Goal: Find specific page/section: Find specific page/section

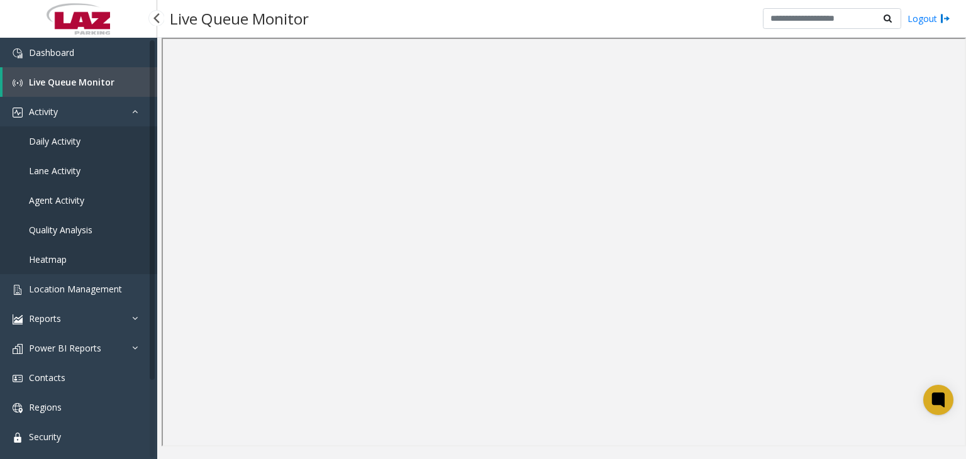
click at [77, 137] on span "Daily Activity" at bounding box center [55, 141] width 52 height 12
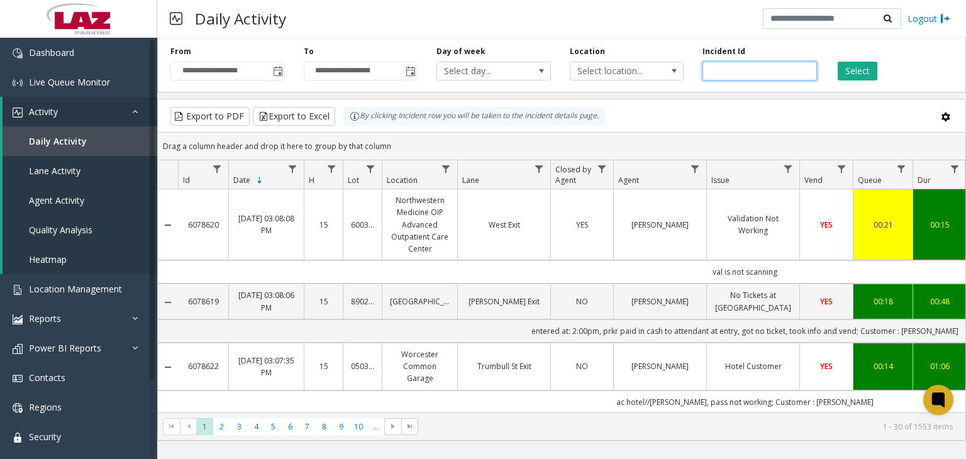
click at [736, 73] on input "number" at bounding box center [759, 71] width 114 height 19
paste input "*******"
type input "*******"
click at [863, 71] on button "Select" at bounding box center [858, 71] width 40 height 19
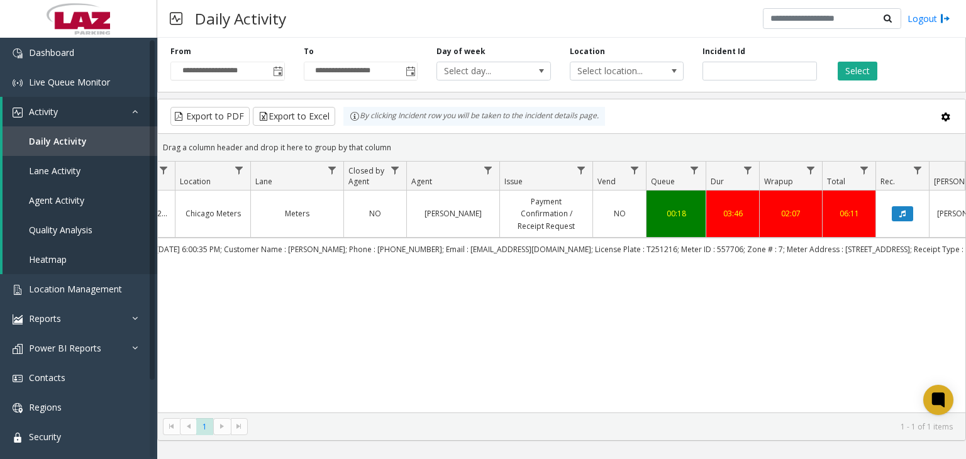
scroll to position [0, 210]
click at [894, 214] on button "Data table" at bounding box center [898, 213] width 21 height 15
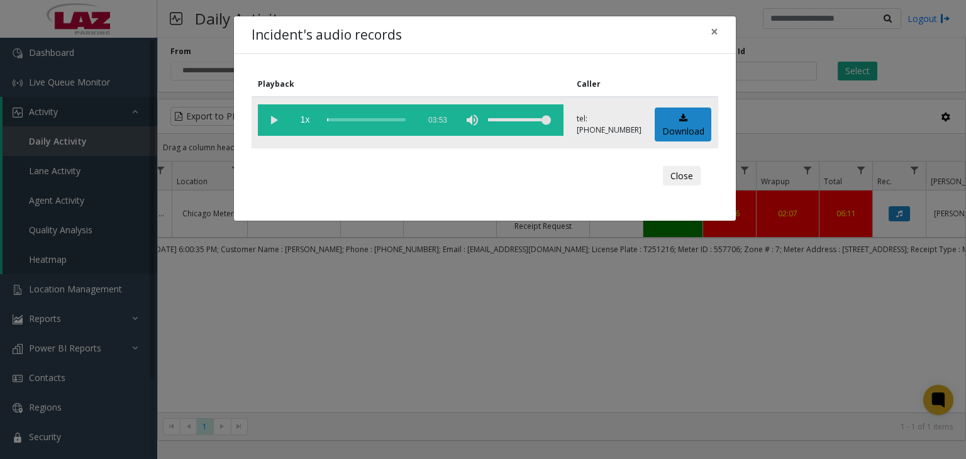
click at [267, 121] on vg-play-pause at bounding box center [273, 119] width 31 height 31
drag, startPoint x: 327, startPoint y: 118, endPoint x: 335, endPoint y: 119, distance: 8.2
click at [340, 121] on div "scrub bar" at bounding box center [370, 119] width 86 height 31
click at [344, 119] on div "scrub bar" at bounding box center [370, 119] width 86 height 31
drag, startPoint x: 344, startPoint y: 119, endPoint x: 351, endPoint y: 119, distance: 6.9
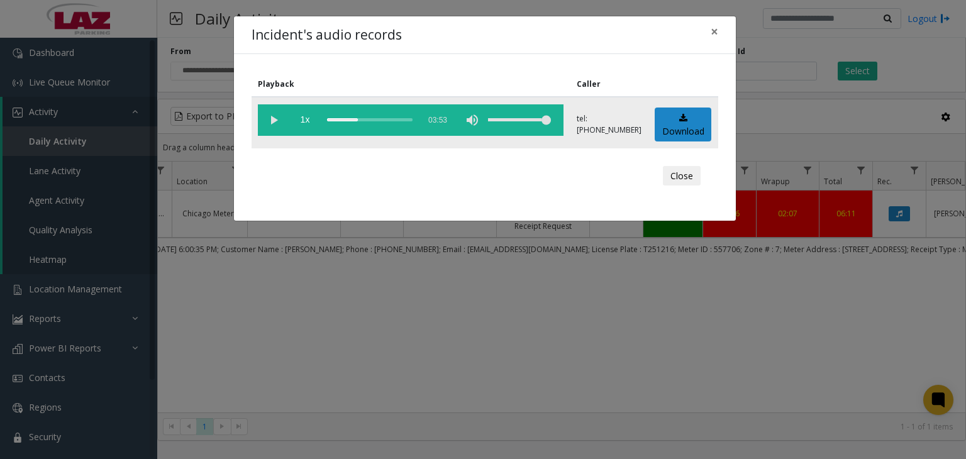
click at [352, 119] on div "scrub bar" at bounding box center [370, 119] width 86 height 31
click at [353, 118] on div "scrub bar" at bounding box center [370, 119] width 86 height 31
drag, startPoint x: 352, startPoint y: 118, endPoint x: 362, endPoint y: 121, distance: 9.9
click at [362, 121] on div "scrub bar" at bounding box center [370, 119] width 86 height 31
click at [272, 122] on vg-play-pause at bounding box center [273, 119] width 31 height 31
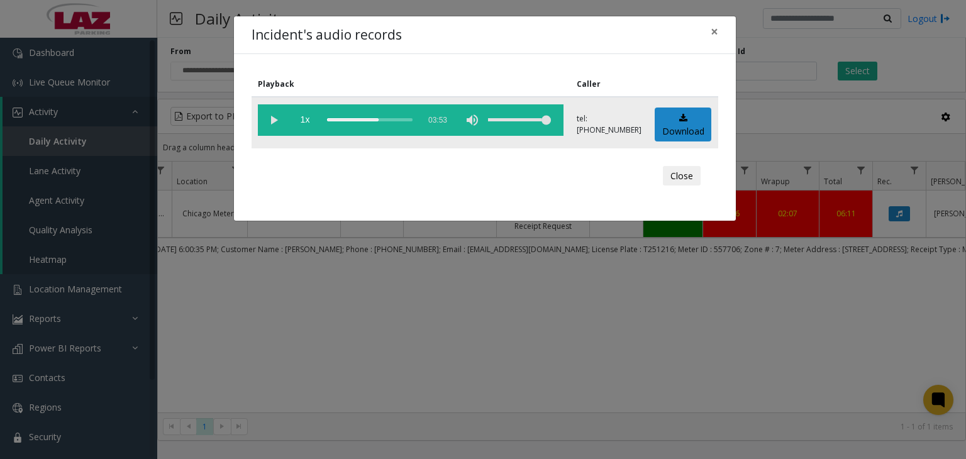
click at [360, 119] on div "scrub bar" at bounding box center [370, 119] width 86 height 31
click at [274, 119] on vg-play-pause at bounding box center [273, 119] width 31 height 31
drag, startPoint x: 370, startPoint y: 117, endPoint x: 355, endPoint y: 117, distance: 15.1
click at [355, 117] on div "scrub bar" at bounding box center [370, 119] width 86 height 31
click at [348, 117] on div "scrub bar" at bounding box center [370, 119] width 86 height 31
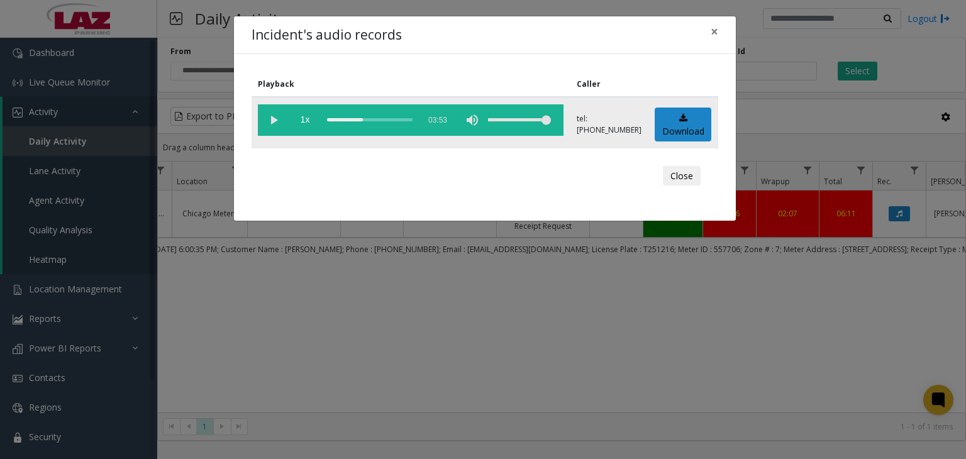
click at [352, 119] on div "scrub bar" at bounding box center [370, 119] width 86 height 31
click at [355, 119] on div "scrub bar" at bounding box center [370, 119] width 86 height 31
click at [273, 119] on vg-play-pause at bounding box center [273, 119] width 31 height 31
click at [53, 85] on div "Incident's audio records × Playback Caller 1x 03:53 tel:[PHONE_NUMBER] Download…" at bounding box center [483, 229] width 966 height 459
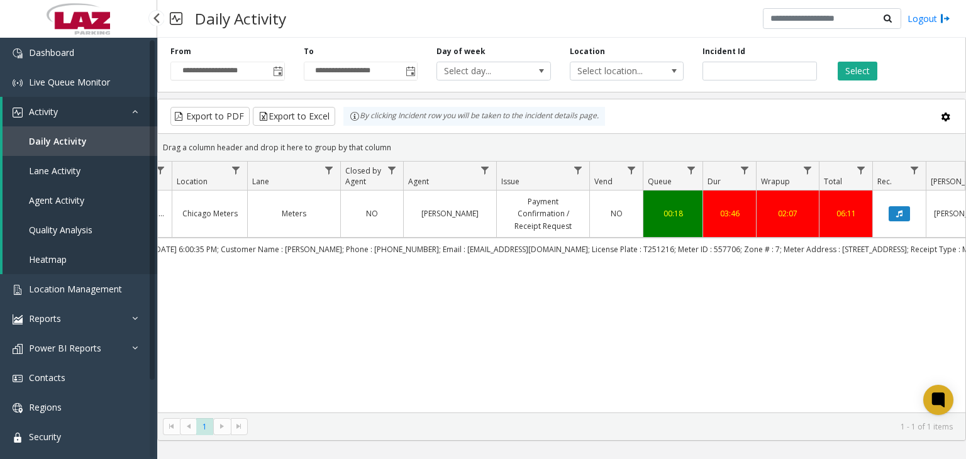
click at [48, 109] on span "Activity" at bounding box center [43, 112] width 29 height 12
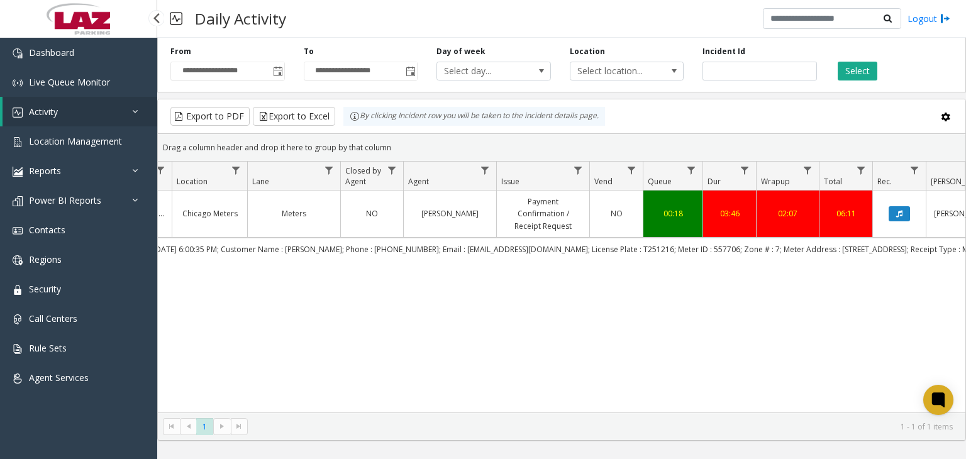
click at [48, 109] on span "Activity" at bounding box center [43, 112] width 29 height 12
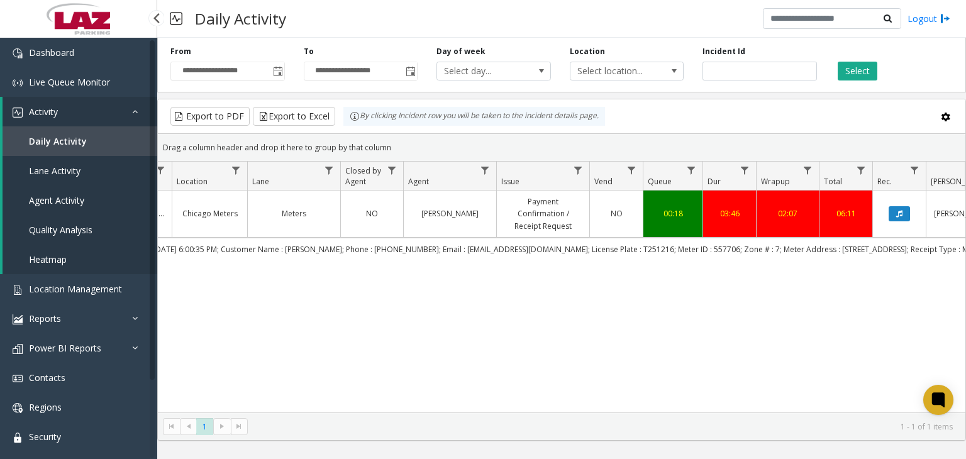
click at [68, 140] on span "Daily Activity" at bounding box center [58, 141] width 58 height 12
click at [75, 81] on span "Live Queue Monitor" at bounding box center [69, 82] width 81 height 12
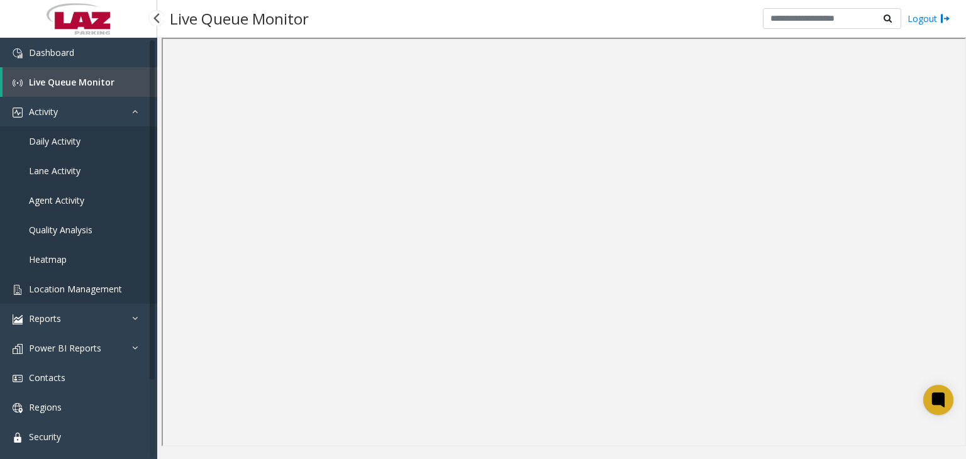
click at [70, 290] on span "Location Management" at bounding box center [75, 289] width 93 height 12
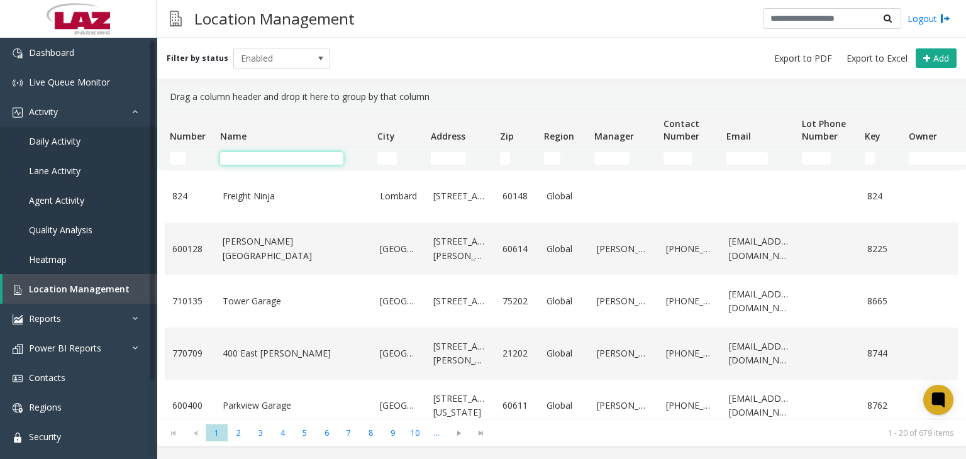
click at [278, 160] on input "Name Filter" at bounding box center [281, 158] width 123 height 13
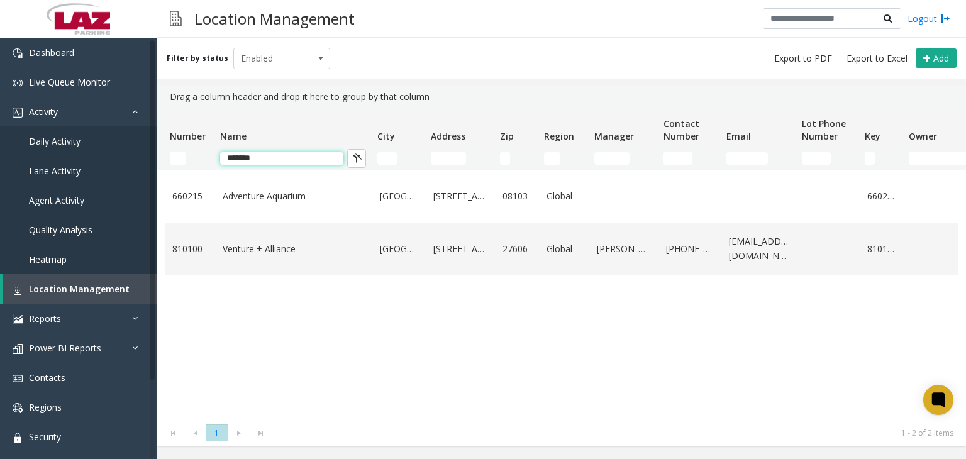
type input "*******"
click at [262, 248] on link "Venture + Alliance" at bounding box center [294, 249] width 142 height 14
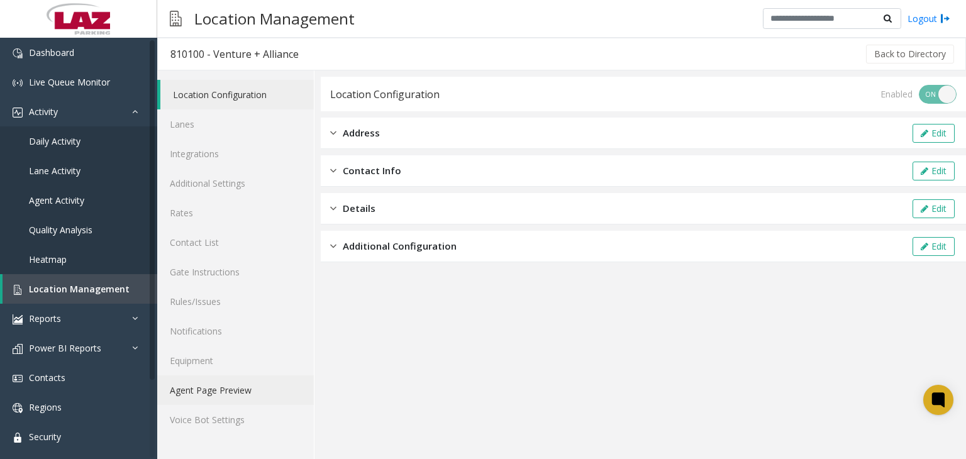
click at [206, 391] on link "Agent Page Preview" at bounding box center [235, 390] width 157 height 30
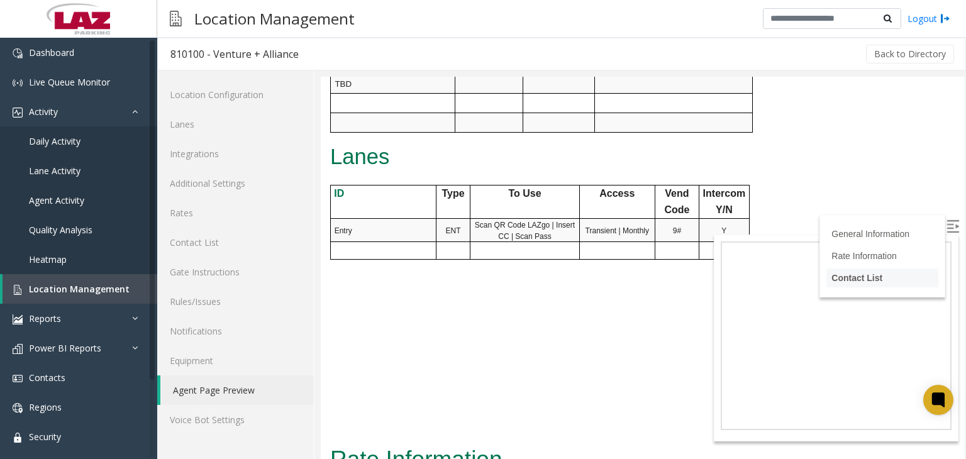
scroll to position [692, 0]
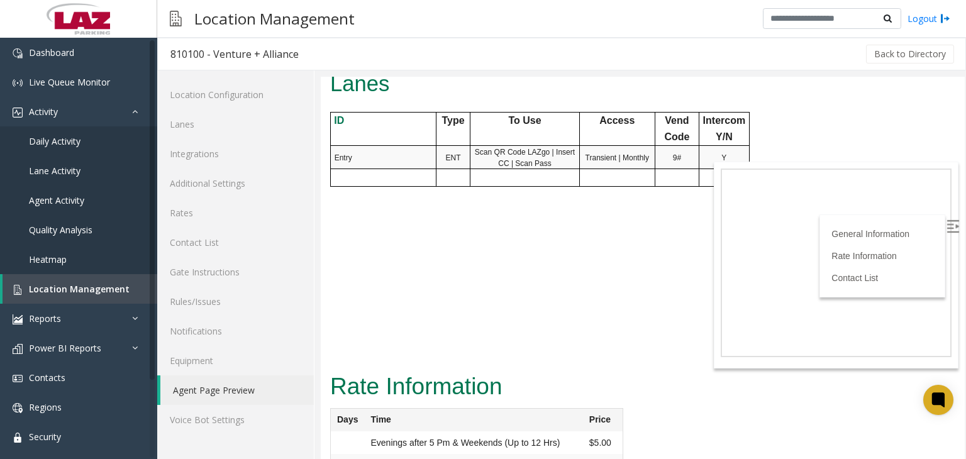
click at [946, 224] on img at bounding box center [952, 226] width 13 height 13
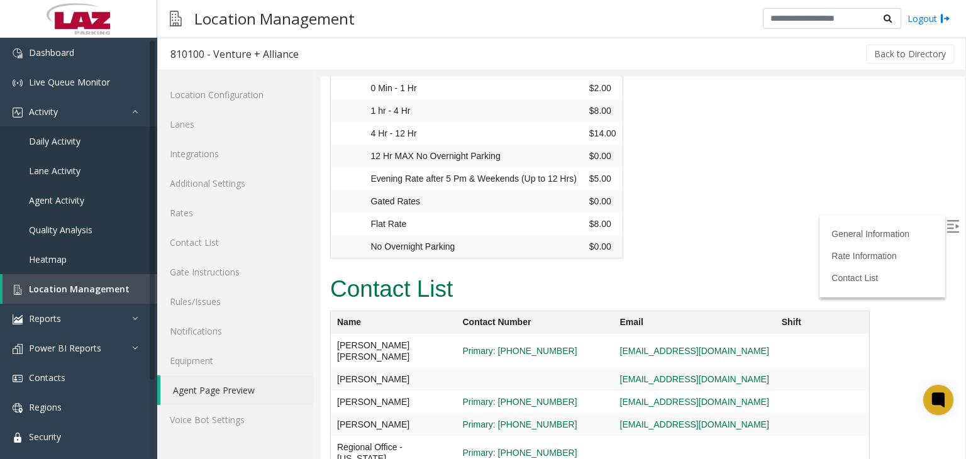
scroll to position [1101, 0]
